Goal: Find specific page/section: Find specific page/section

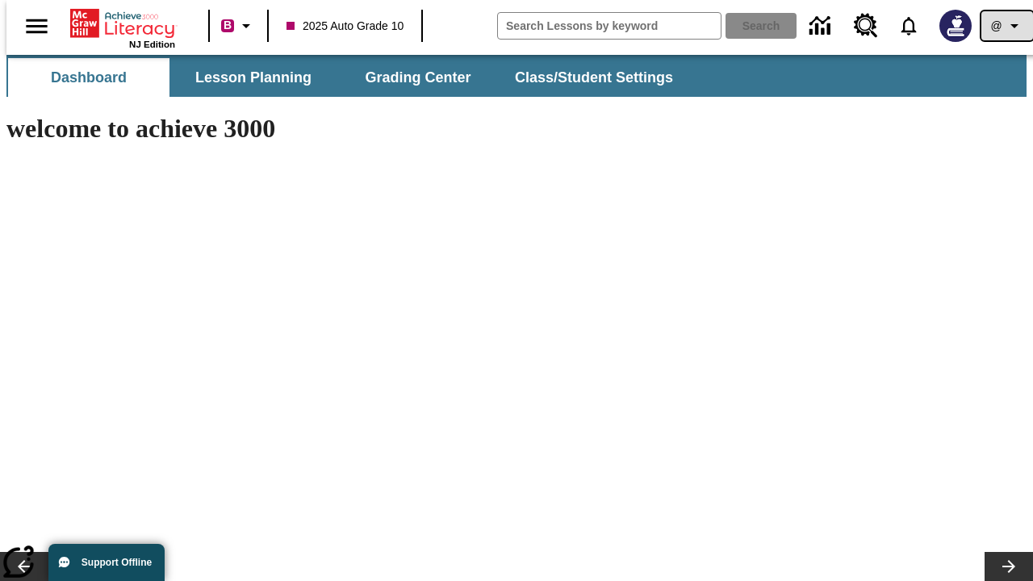
click at [1005, 26] on icon "Profile/Settings" at bounding box center [1014, 25] width 19 height 19
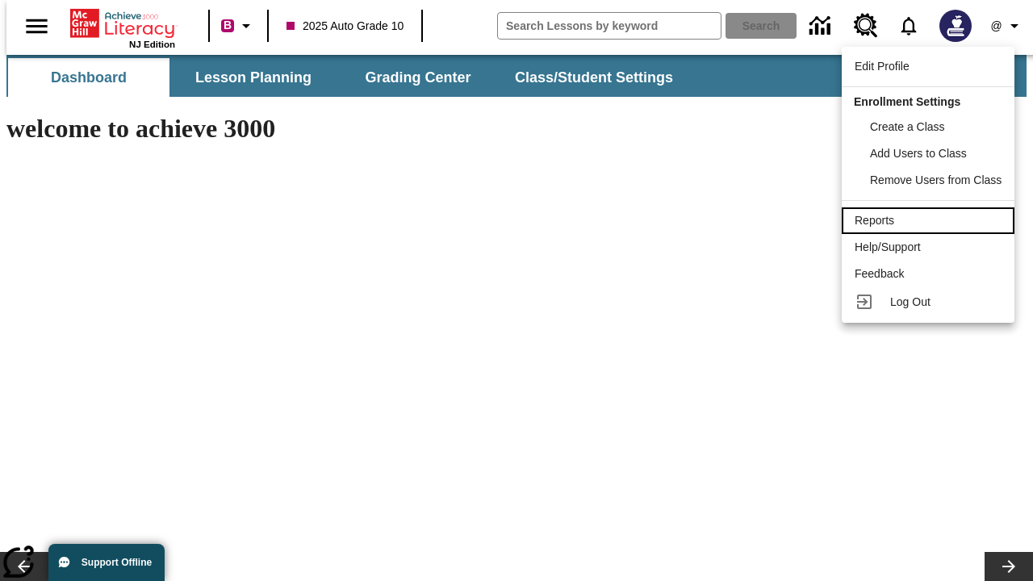
click at [930, 220] on div "Reports" at bounding box center [927, 220] width 147 height 17
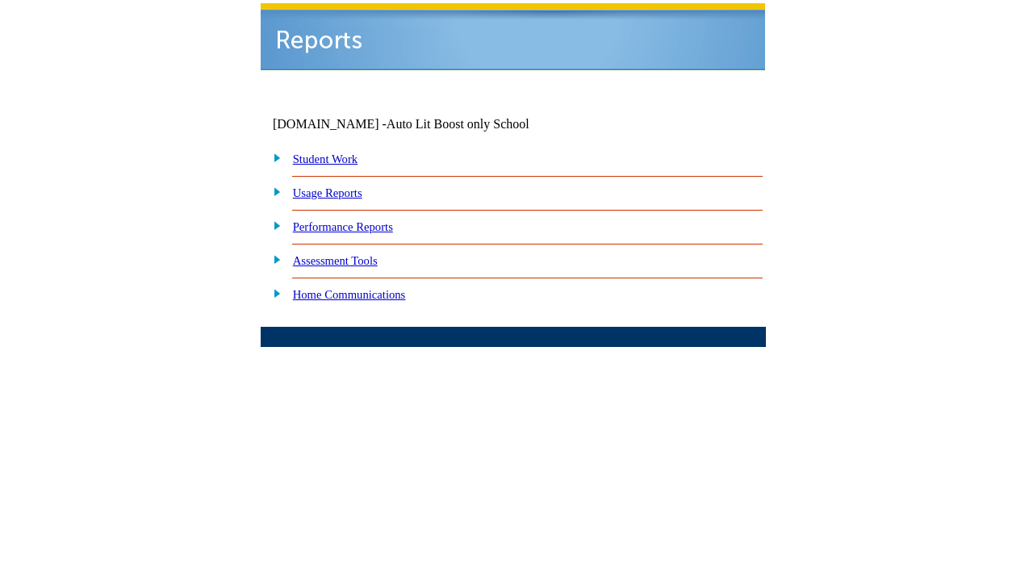
click at [359, 220] on link "Performance Reports" at bounding box center [343, 226] width 100 height 13
